Goal: Information Seeking & Learning: Learn about a topic

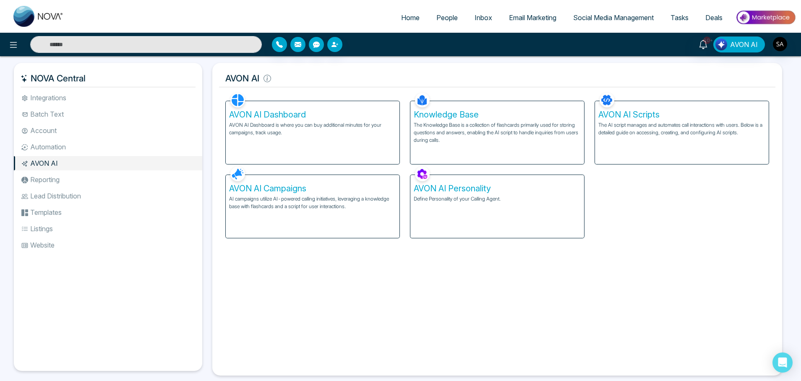
click at [86, 198] on li "Lead Distribution" at bounding box center [108, 196] width 188 height 14
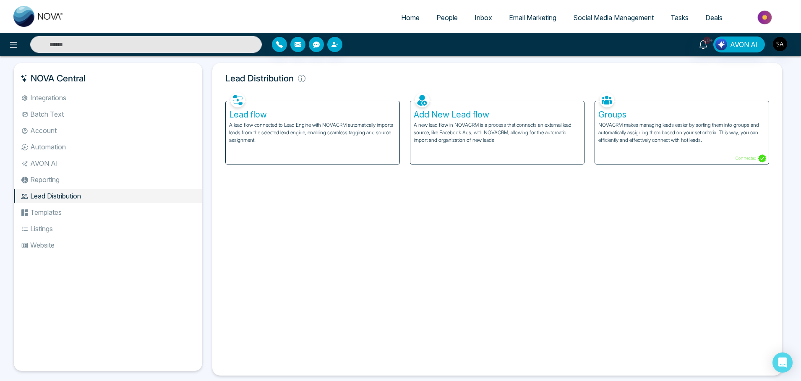
click at [483, 137] on p "A new lead flow in NOVACRM is a process that connects an external lead source, …" at bounding box center [497, 132] width 167 height 23
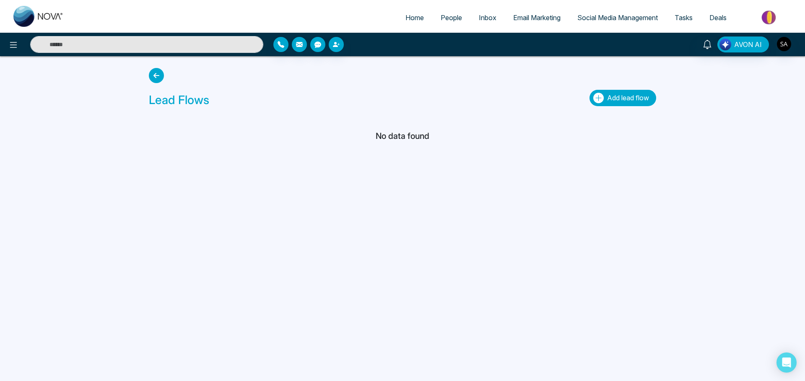
click at [608, 96] on span "Add lead flow" at bounding box center [628, 98] width 42 height 8
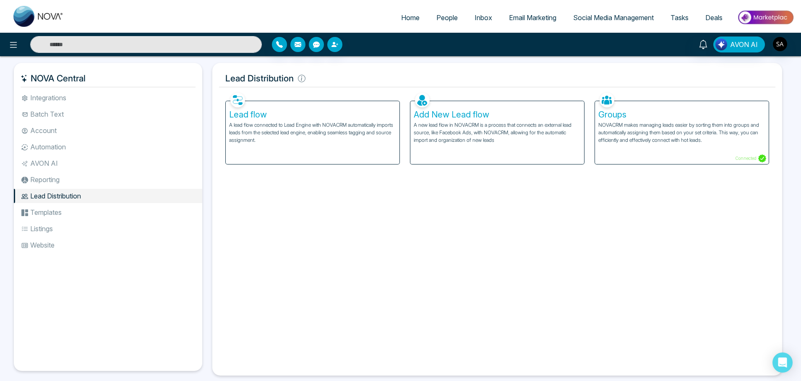
click at [503, 255] on div "Facebook NOVACRM enables users to connect to Facebook to schedule social media …" at bounding box center [497, 230] width 556 height 278
drag, startPoint x: 224, startPoint y: 81, endPoint x: 292, endPoint y: 83, distance: 68.4
click at [292, 83] on h5 "Lead Distribution" at bounding box center [497, 79] width 556 height 18
click at [362, 240] on div "Facebook NOVACRM enables users to connect to Facebook to schedule social media …" at bounding box center [497, 230] width 556 height 278
click at [83, 185] on li "Reporting" at bounding box center [108, 179] width 188 height 14
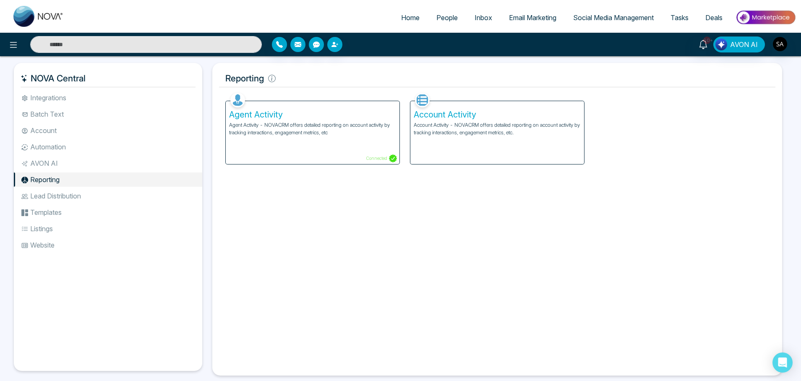
click at [89, 164] on li "AVON AI" at bounding box center [108, 163] width 188 height 14
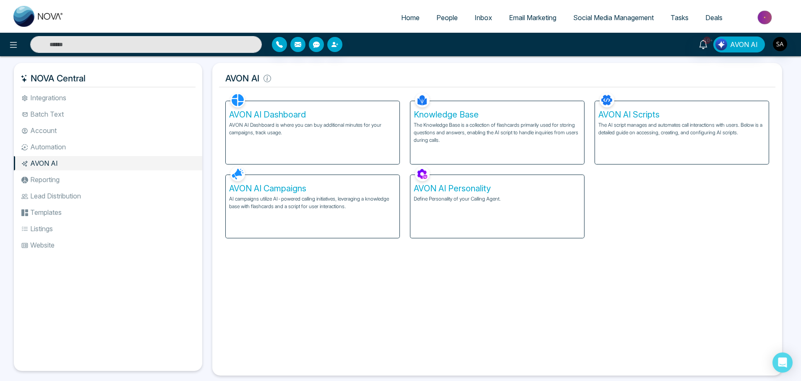
click at [84, 177] on li "Reporting" at bounding box center [108, 179] width 188 height 14
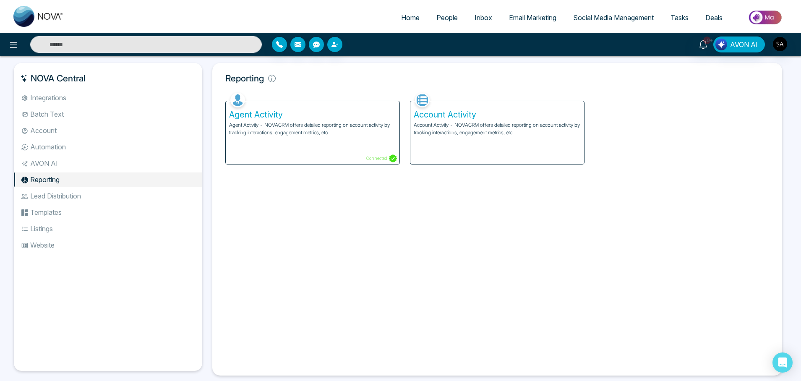
click at [85, 167] on li "AVON AI" at bounding box center [108, 163] width 188 height 14
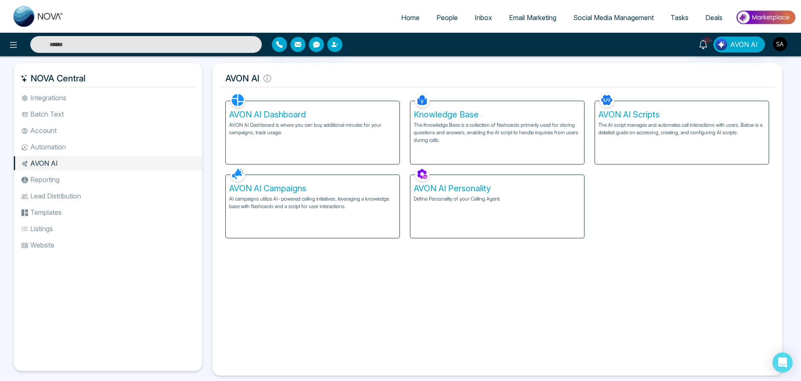
click at [91, 146] on li "Automation" at bounding box center [108, 147] width 188 height 14
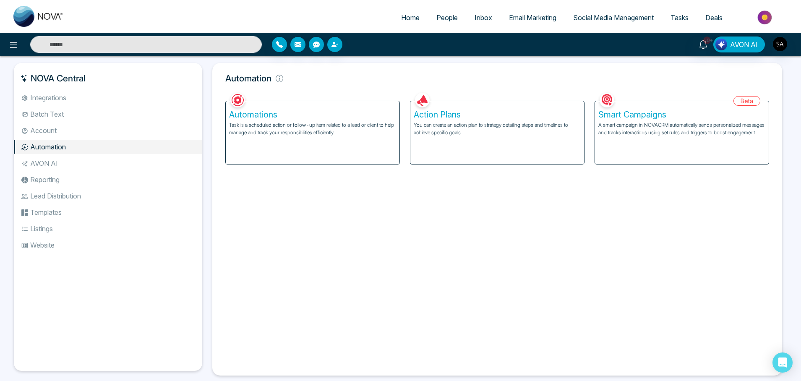
click at [81, 132] on li "Account" at bounding box center [108, 130] width 188 height 14
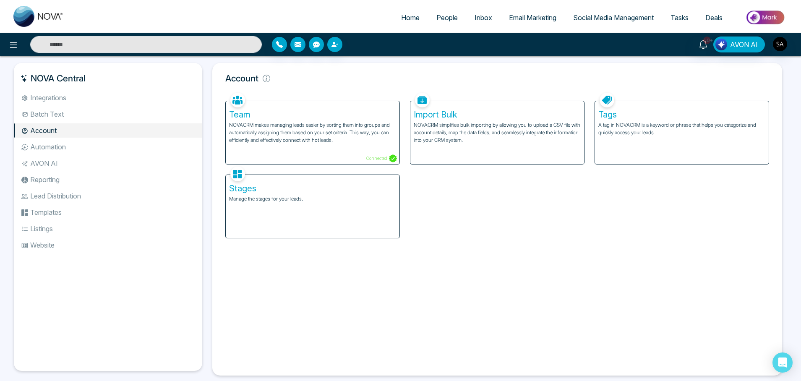
click at [81, 125] on li "Account" at bounding box center [108, 130] width 188 height 14
click at [89, 118] on li "Batch Text" at bounding box center [108, 114] width 188 height 14
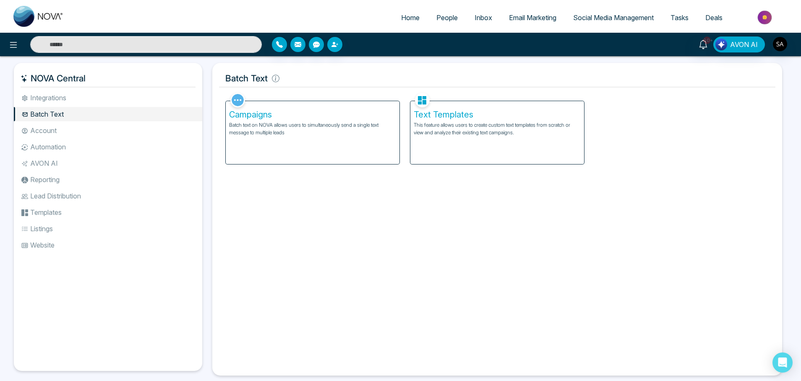
click at [92, 101] on li "Integrations" at bounding box center [108, 98] width 188 height 14
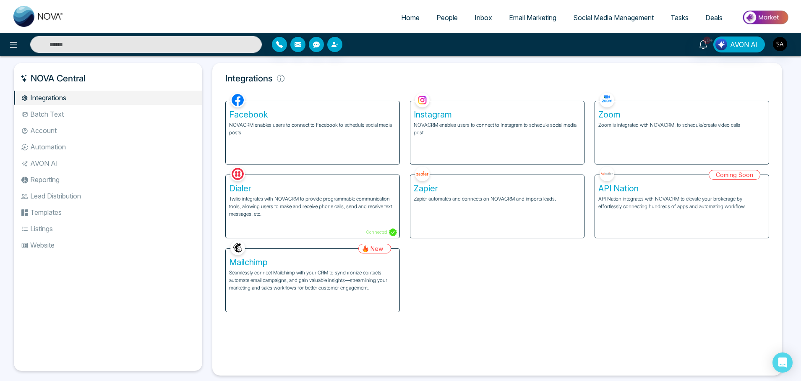
click at [88, 114] on li "Batch Text" at bounding box center [108, 114] width 188 height 14
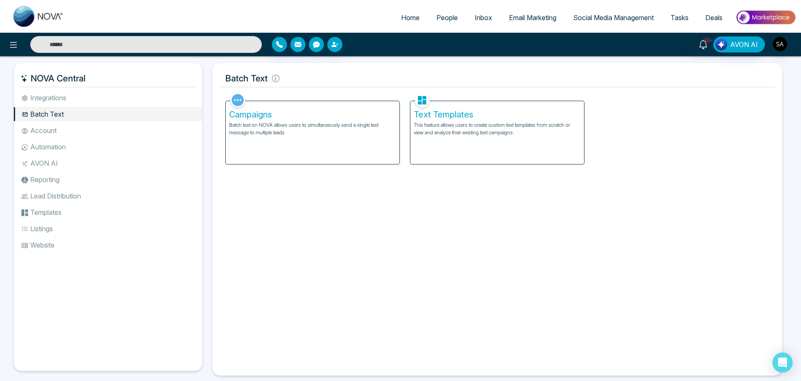
click at [67, 241] on li "Website" at bounding box center [108, 245] width 188 height 14
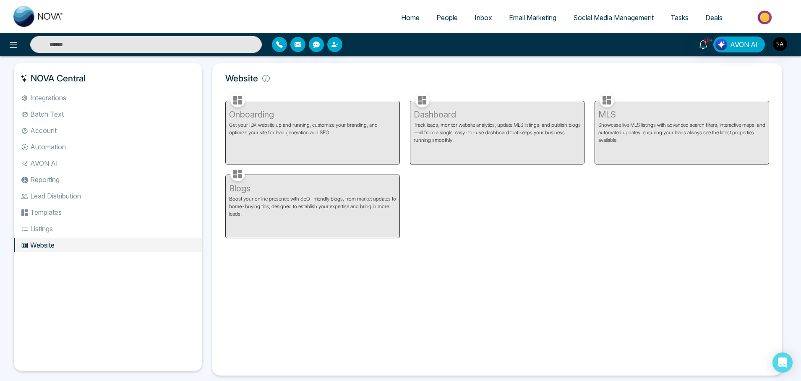
click at [68, 226] on li "Listings" at bounding box center [108, 229] width 188 height 14
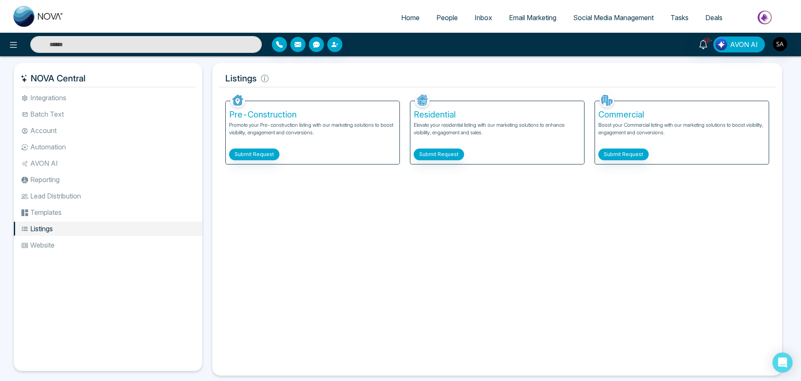
click at [78, 208] on li "Templates" at bounding box center [108, 212] width 188 height 14
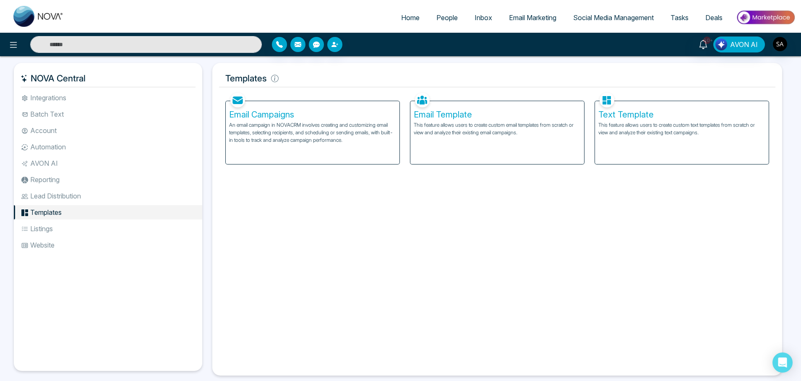
click at [82, 195] on li "Lead Distribution" at bounding box center [108, 196] width 188 height 14
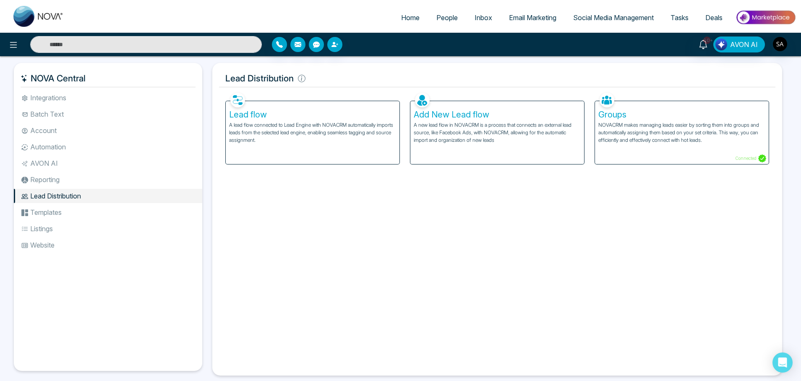
click at [83, 180] on li "Reporting" at bounding box center [108, 179] width 188 height 14
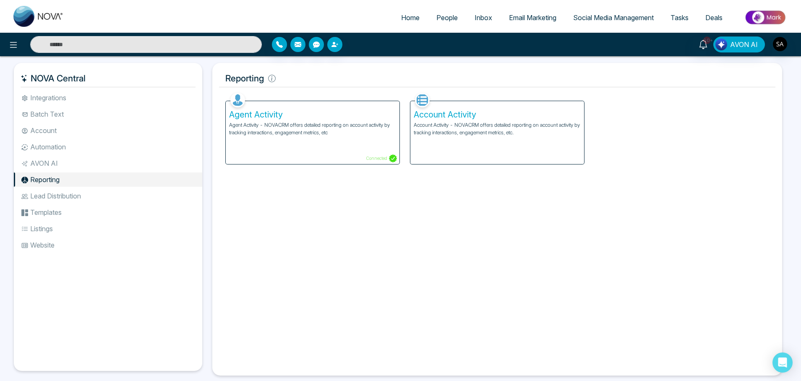
click at [88, 169] on li "AVON AI" at bounding box center [108, 163] width 188 height 14
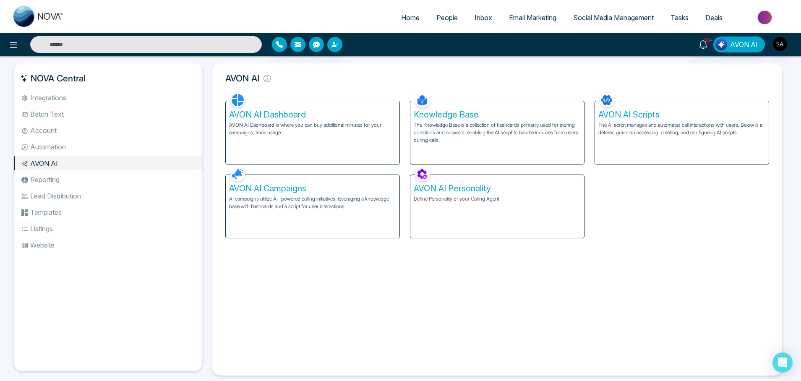
click at [89, 146] on li "Automation" at bounding box center [108, 147] width 188 height 14
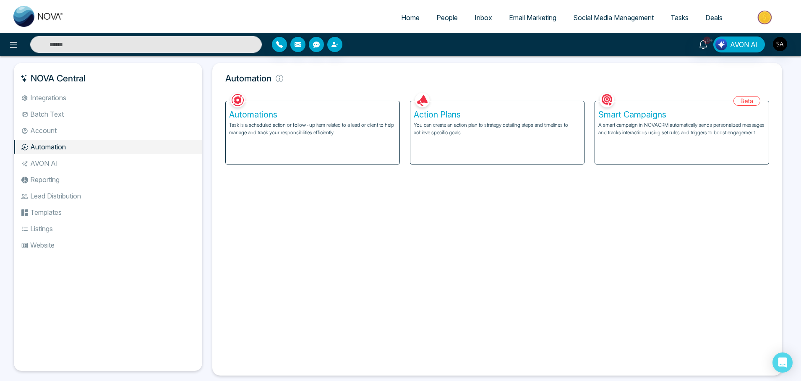
click at [78, 114] on li "Batch Text" at bounding box center [108, 114] width 188 height 14
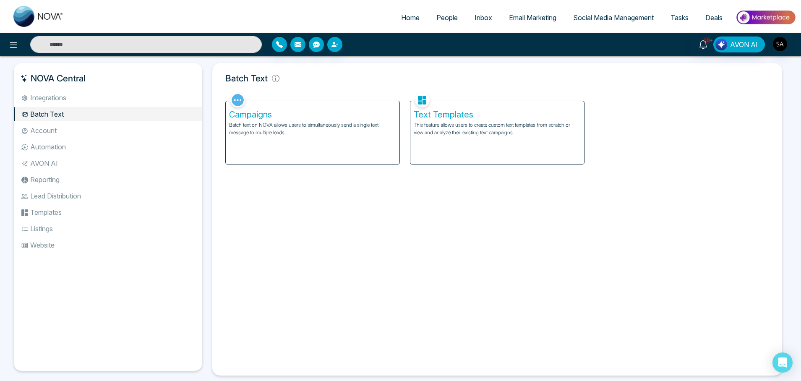
click at [66, 195] on li "Lead Distribution" at bounding box center [108, 196] width 188 height 14
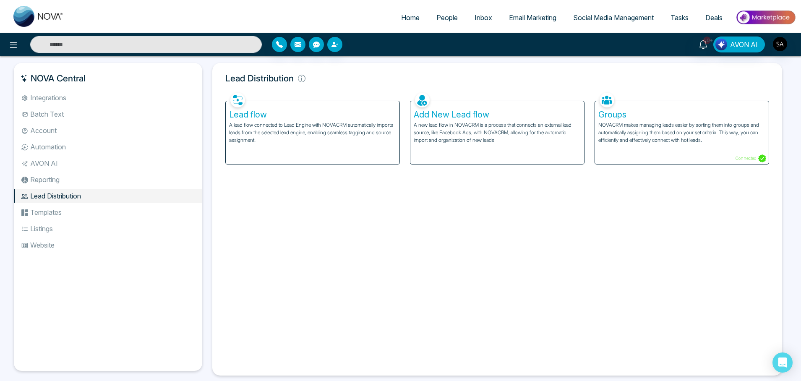
click at [418, 193] on div "Facebook NOVACRM enables users to connect to Facebook to schedule social media …" at bounding box center [497, 230] width 556 height 278
click at [454, 299] on div "Facebook NOVACRM enables users to connect to Facebook to schedule social media …" at bounding box center [497, 230] width 556 height 278
click at [395, 268] on div "Facebook NOVACRM enables users to connect to Facebook to schedule social media …" at bounding box center [497, 230] width 556 height 278
